Goal: Task Accomplishment & Management: Complete application form

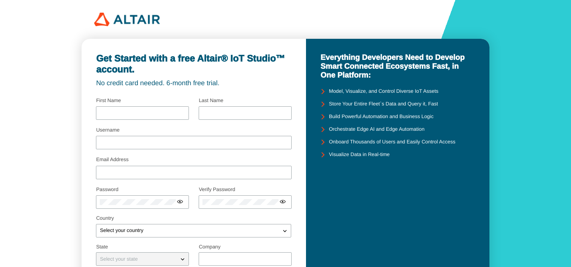
click at [528, 79] on div "Get Started with a free Altair® IoT Studio™ account. No credit card needed. 6-m…" at bounding box center [285, 188] width 571 height 377
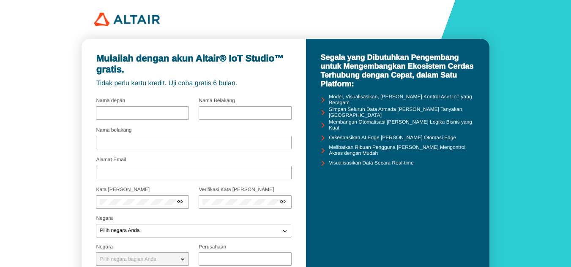
click at [504, 92] on div "Mulailah dengan akun Altair® IoT Studio™ gratis. Tidak perlu kartu kredit. Uji …" at bounding box center [285, 188] width 571 height 377
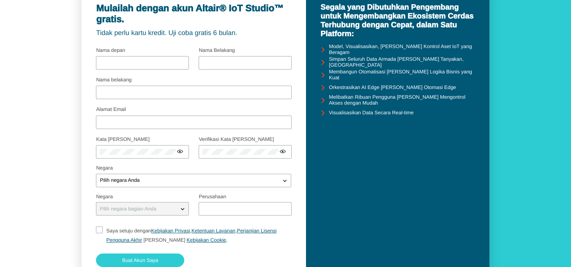
scroll to position [51, 0]
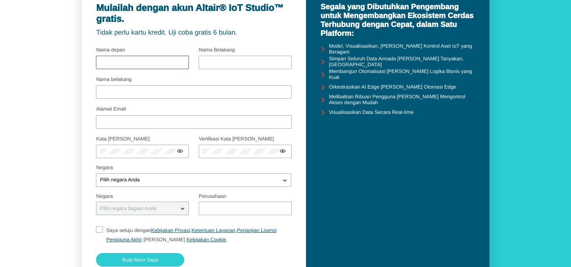
click at [131, 61] on input "text" at bounding box center [142, 63] width 85 height 6
type input "Patoni"
click at [226, 61] on input "text" at bounding box center [244, 63] width 85 height 6
type input "Patoni"
click at [128, 92] on input "Nama belakang" at bounding box center [194, 92] width 188 height 6
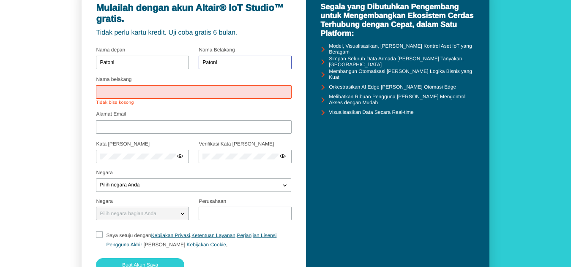
drag, startPoint x: 229, startPoint y: 63, endPoint x: 198, endPoint y: 63, distance: 31.7
click at [198, 63] on div at bounding box center [193, 59] width 195 height 30
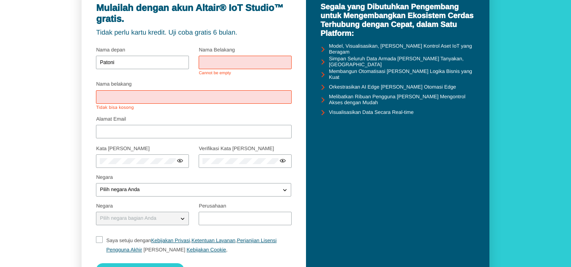
click at [212, 86] on div "Nama belakang Tidak bisa kosong" at bounding box center [194, 96] width 196 height 28
click at [220, 60] on input "text" at bounding box center [244, 63] width 85 height 6
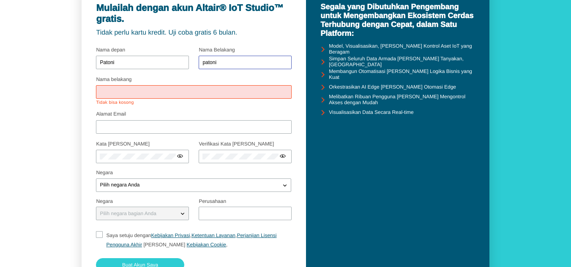
type input "patoni"
click at [140, 95] on div at bounding box center [194, 92] width 196 height 14
click at [136, 94] on input "Nama belakang" at bounding box center [194, 92] width 188 height 6
type input "patoni"
click at [142, 120] on div at bounding box center [194, 127] width 196 height 14
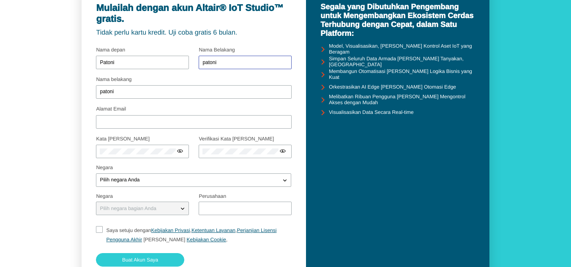
click at [206, 63] on input "patoni" at bounding box center [244, 63] width 85 height 6
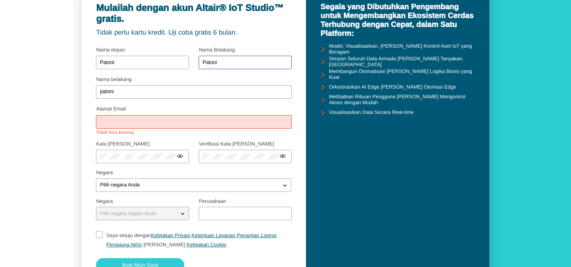
type input "Patoni"
click at [162, 139] on fieldset "Kata sandi Pilih kata sandi Anda dengan hati-hati Menggunakan setidaknya 8 kara…" at bounding box center [142, 154] width 92 height 31
click at [133, 123] on input "Alamat Email" at bounding box center [194, 122] width 188 height 6
type input "t"
type input "[EMAIL_ADDRESS][DOMAIN_NAME]"
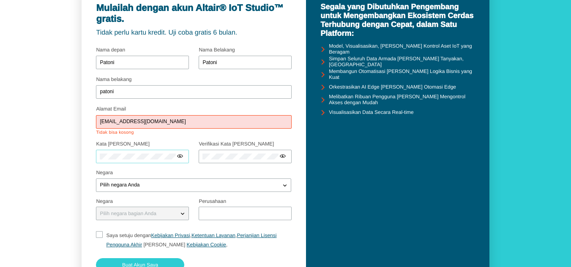
click at [139, 155] on div at bounding box center [142, 157] width 93 height 14
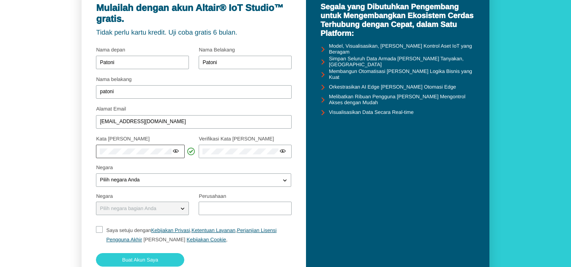
click at [175, 152] on iron-icon at bounding box center [175, 151] width 7 height 7
click at [279, 152] on iron-icon at bounding box center [278, 151] width 7 height 7
click at [184, 179] on div "Pilih negara Anda" at bounding box center [188, 180] width 184 height 8
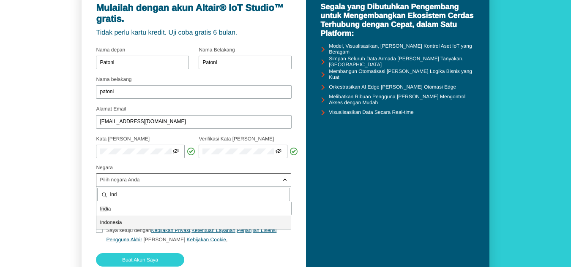
type input "ind"
click at [133, 221] on p "Ind onesia" at bounding box center [193, 222] width 194 height 8
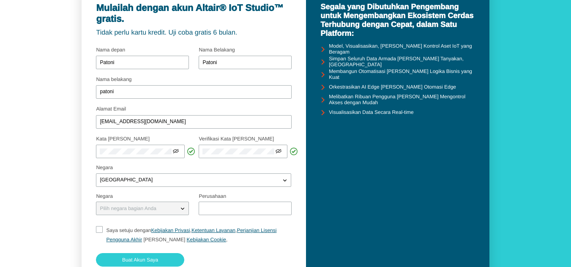
click at [173, 207] on div "Pilih negara bagian Anda" at bounding box center [137, 208] width 82 height 8
click at [234, 208] on input "text" at bounding box center [244, 209] width 85 height 6
click at [190, 195] on div "Pilih negara bagian Anda" at bounding box center [193, 205] width 195 height 30
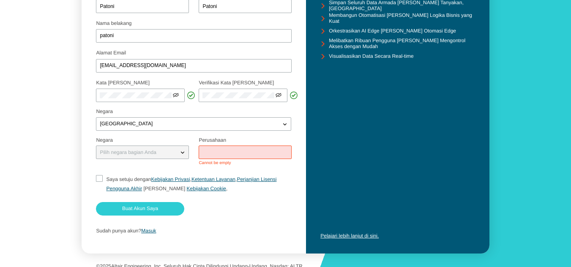
scroll to position [114, 0]
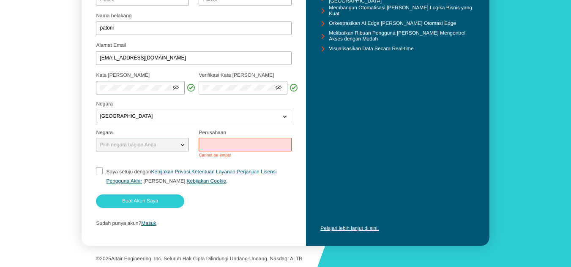
click at [238, 207] on div at bounding box center [194, 204] width 196 height 18
click at [180, 144] on iron-icon at bounding box center [182, 145] width 8 height 8
click at [150, 144] on p "Pilih negara bagian Anda" at bounding box center [127, 145] width 63 height 6
click at [182, 144] on iron-icon at bounding box center [182, 145] width 8 height 8
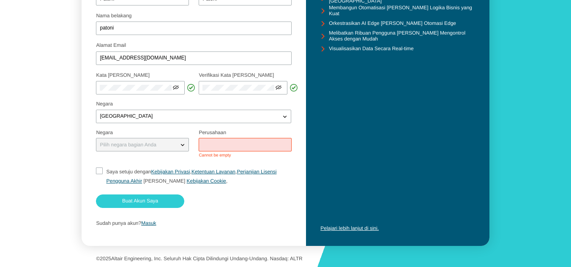
click at [182, 144] on iron-icon at bounding box center [182, 145] width 8 height 8
click at [257, 145] on input "text" at bounding box center [244, 145] width 85 height 6
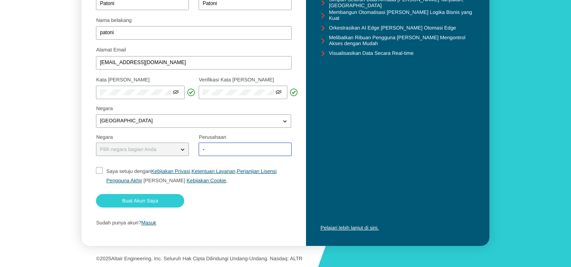
scroll to position [110, 0]
type input "-"
click at [178, 164] on fieldset "Saya setuju dengan Kebijakan Privasi , Ketentuan Layanan , Perjanjian Lisensi P…" at bounding box center [193, 175] width 195 height 25
click at [181, 150] on iron-icon at bounding box center [182, 149] width 8 height 8
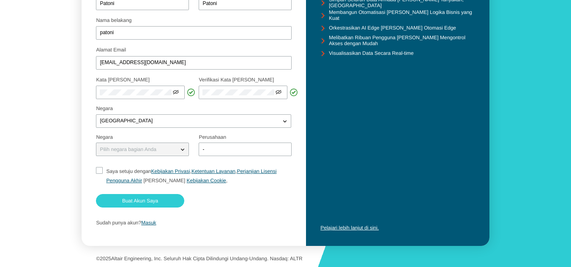
click at [99, 170] on input "Saya setuju dengan Kebijakan Privasi , Ketentuan Layanan , Perjanjian Lisensi P…" at bounding box center [98, 176] width 5 height 18
checkbox input "true"
click at [176, 92] on iron-icon at bounding box center [175, 92] width 7 height 7
click at [279, 93] on iron-icon at bounding box center [278, 92] width 7 height 7
click at [265, 113] on div "Negara Indonesia Ind ia Ind onesia" at bounding box center [193, 117] width 195 height 22
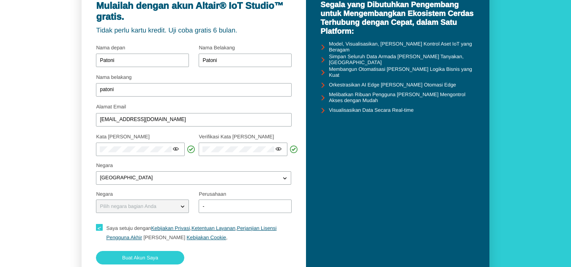
scroll to position [53, 0]
click at [103, 91] on input "patoni" at bounding box center [194, 90] width 188 height 6
type input "Patoni"
click at [239, 107] on div "Alamat Email yaskaarlando@gmail.com" at bounding box center [194, 116] width 196 height 23
click at [19, 49] on div "Mulailah dengan akun Altair® IoT Studio™ gratis. Tidak perlu kartu kredit. Uji …" at bounding box center [285, 135] width 571 height 377
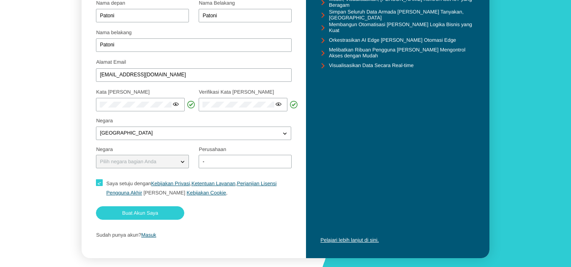
scroll to position [110, 0]
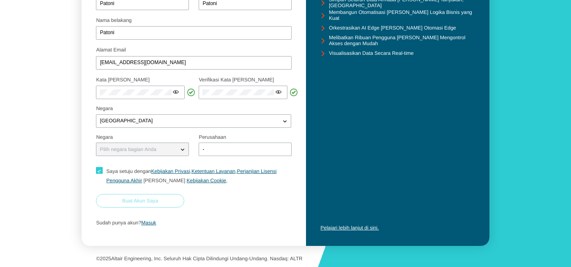
click at [152, 198] on font "Buat Akun Saya" at bounding box center [140, 201] width 36 height 6
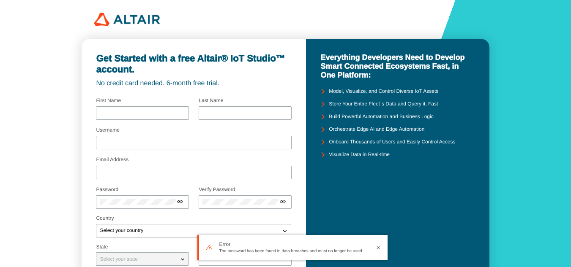
type input "Patoni"
type input "[EMAIL_ADDRESS][DOMAIN_NAME]"
type input "-"
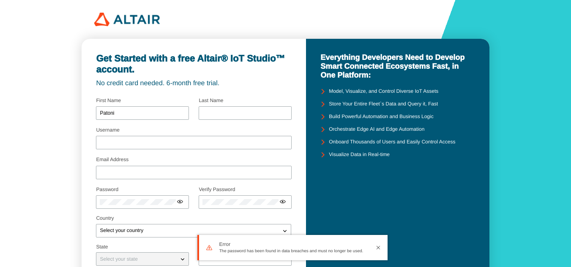
checkbox input "true"
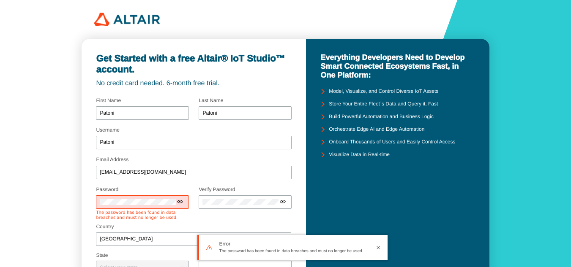
click at [206, 221] on fieldset "Verify Password" at bounding box center [244, 205] width 92 height 40
click at [179, 202] on iron-icon at bounding box center [180, 201] width 7 height 7
click at [216, 218] on fieldset "Verify Password" at bounding box center [244, 205] width 92 height 40
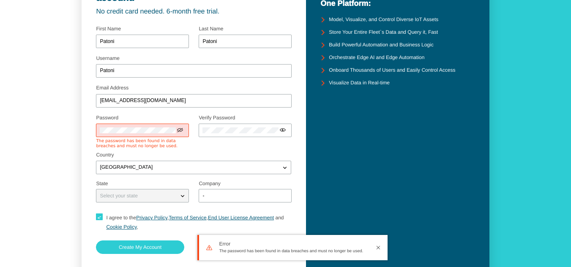
scroll to position [118, 0]
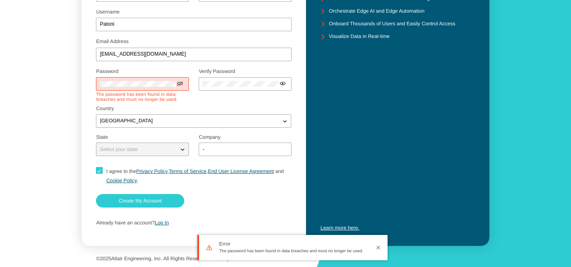
click at [183, 150] on iron-icon at bounding box center [182, 149] width 8 height 8
click at [182, 150] on iron-icon at bounding box center [182, 149] width 8 height 8
click at [148, 151] on div "Select your state" at bounding box center [137, 149] width 82 height 8
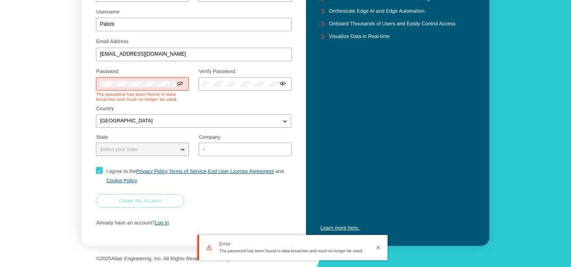
click at [0, 0] on slot "Create My Account" at bounding box center [0, 0] width 0 height 0
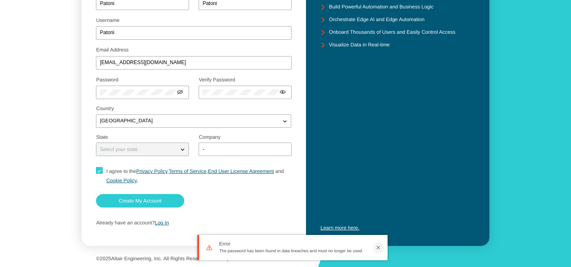
click at [378, 248] on iron-icon at bounding box center [378, 248] width 7 height 7
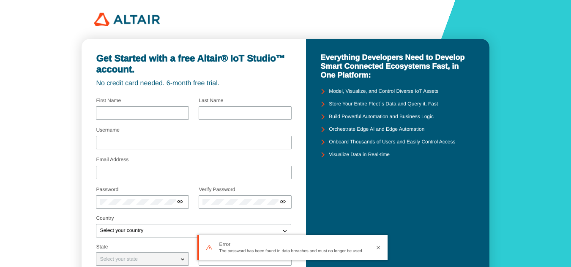
type input "Patoni"
type input "[EMAIL_ADDRESS][DOMAIN_NAME]"
type input "-"
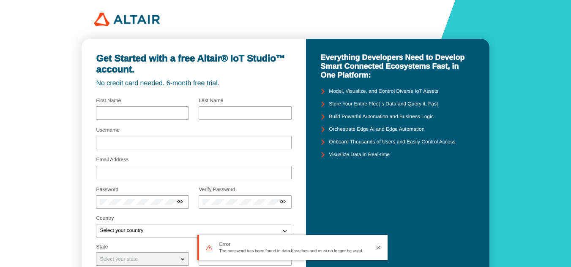
checkbox input "true"
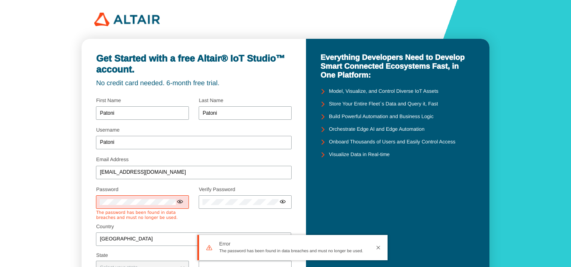
click at [517, 175] on div "Get Started with a free Altair® IoT Studio™ account. No credit card needed. 6-m…" at bounding box center [285, 193] width 571 height 386
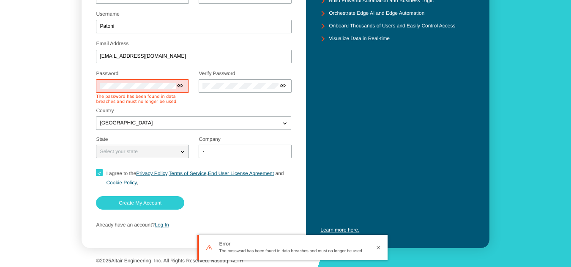
scroll to position [118, 0]
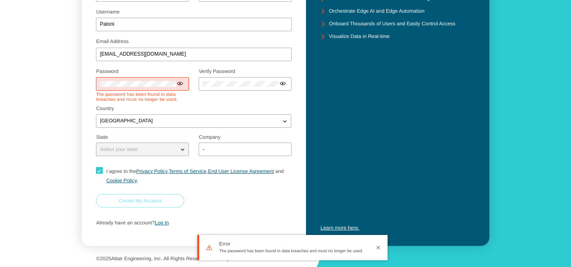
click at [122, 207] on paper-button "Create My Account" at bounding box center [140, 201] width 88 height 14
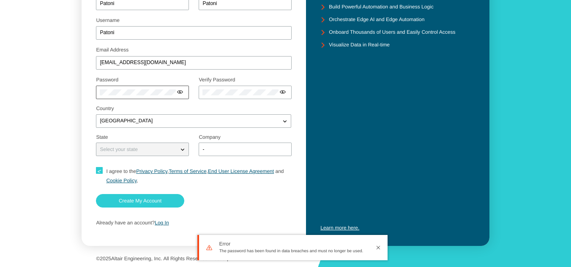
click at [104, 89] on div at bounding box center [142, 93] width 93 height 14
click at [182, 93] on iron-icon at bounding box center [180, 92] width 7 height 7
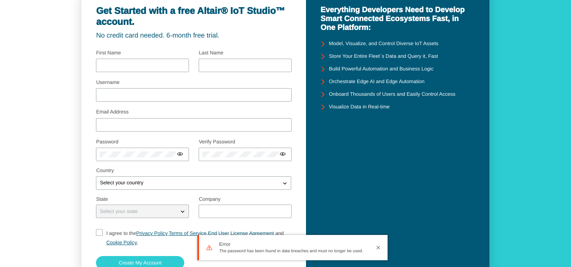
scroll to position [4, 0]
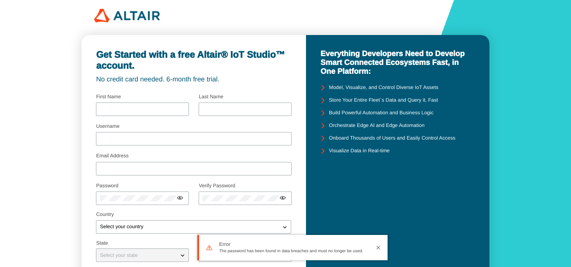
type input "Patoni"
type input "[EMAIL_ADDRESS][DOMAIN_NAME]"
type input "-"
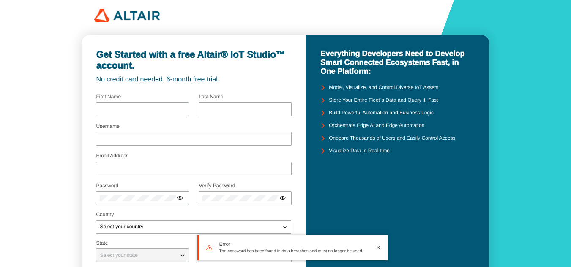
checkbox input "true"
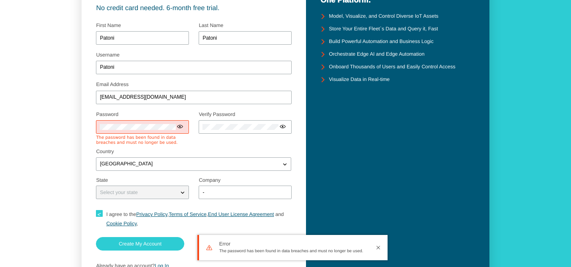
scroll to position [105, 0]
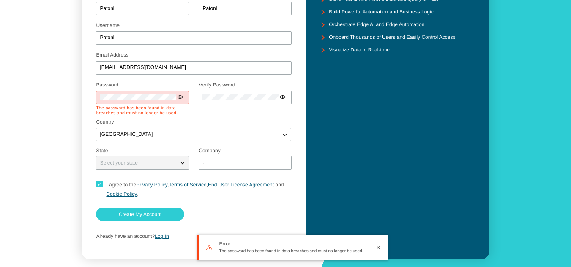
click at [180, 95] on iron-icon at bounding box center [180, 97] width 7 height 7
click at [99, 96] on div at bounding box center [142, 98] width 93 height 14
click at [98, 97] on div at bounding box center [142, 98] width 93 height 14
click at [99, 97] on div at bounding box center [142, 98] width 93 height 14
click at [283, 97] on iron-icon at bounding box center [282, 97] width 7 height 7
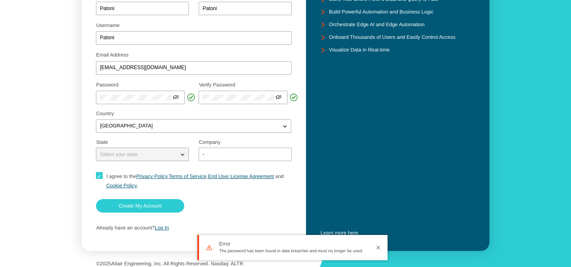
click at [232, 117] on p "Country" at bounding box center [193, 114] width 195 height 6
click at [0, 0] on slot "Create My Account" at bounding box center [0, 0] width 0 height 0
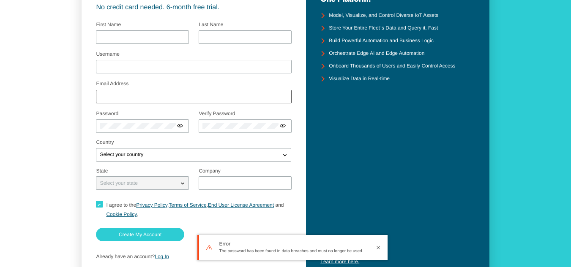
type input "Patoni"
type input "[EMAIL_ADDRESS][DOMAIN_NAME]"
type input "-"
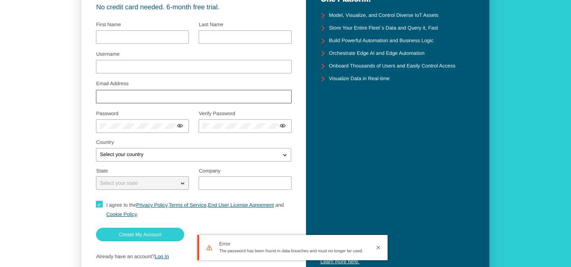
checkbox input "true"
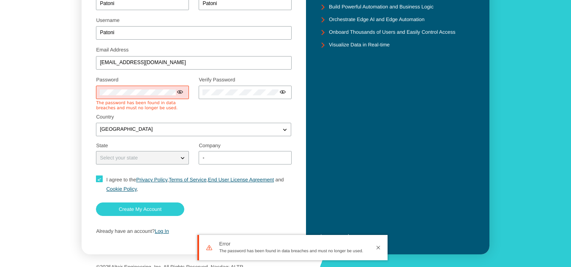
click at [180, 90] on iron-icon at bounding box center [180, 92] width 7 height 7
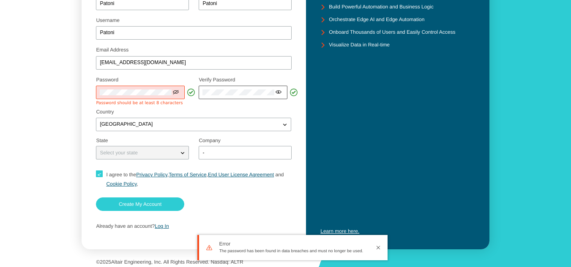
click at [279, 92] on iron-icon at bounding box center [278, 92] width 7 height 7
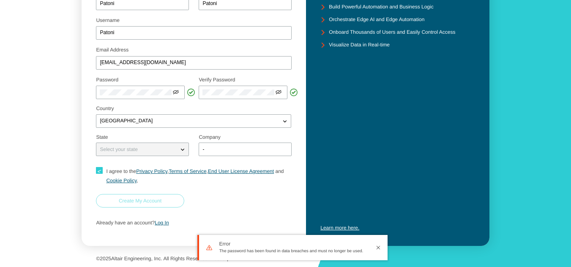
click at [166, 205] on paper-button "Create My Account" at bounding box center [140, 201] width 88 height 14
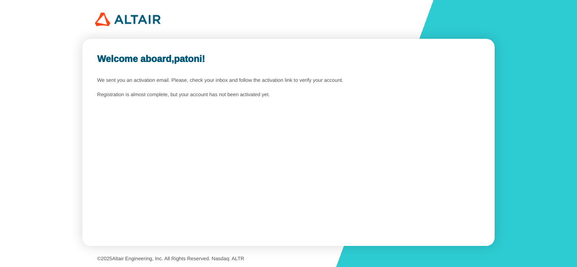
click at [350, 130] on div "Welcome aboard, patoni ! We sent you an activation email. Please, check your in…" at bounding box center [288, 142] width 412 height 207
